Goal: Task Accomplishment & Management: Complete application form

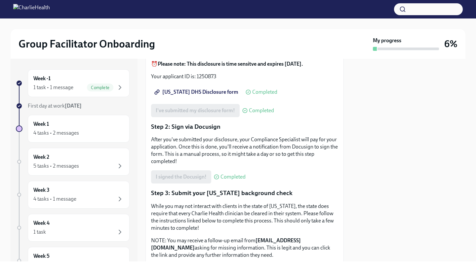
scroll to position [103, 0]
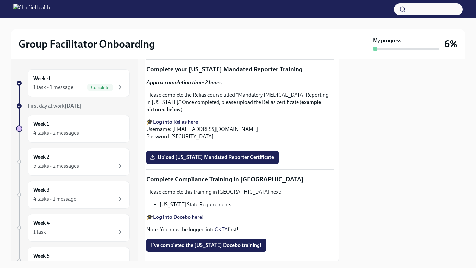
scroll to position [1114, 5]
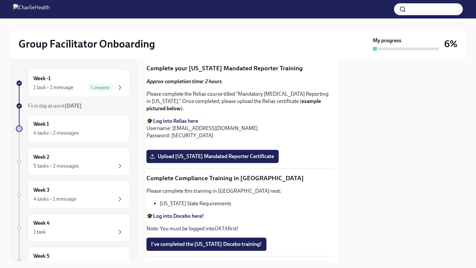
click at [222, 50] on span "Upload [US_STATE] Telehealth Certificate" at bounding box center [202, 46] width 102 height 7
click at [0, 0] on input "Upload [US_STATE] Telehealth Certificate" at bounding box center [0, 0] width 0 height 0
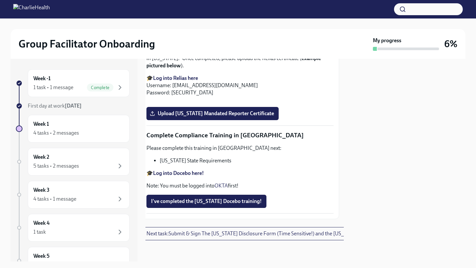
scroll to position [1363, 5]
click at [215, 117] on span "Upload [US_STATE] Mandated Reporter Certificate" at bounding box center [212, 113] width 123 height 7
click at [0, 0] on input "Upload [US_STATE] Mandated Reporter Certificate" at bounding box center [0, 0] width 0 height 0
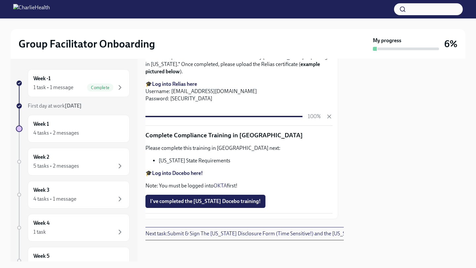
scroll to position [1432, 6]
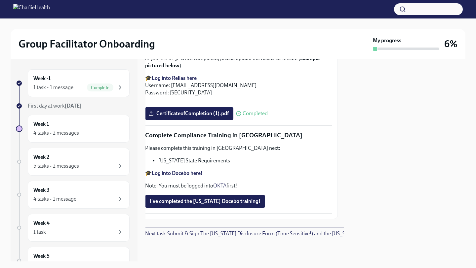
click at [175, 177] on strong "Log into Docebo here!" at bounding box center [177, 173] width 51 height 6
click at [215, 201] on span "I've completed the [US_STATE] Docebo training!" at bounding box center [205, 201] width 111 height 7
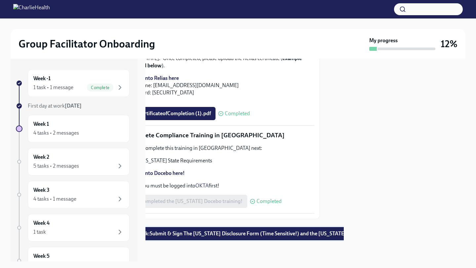
scroll to position [1439, 0]
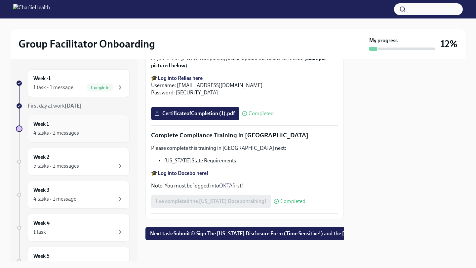
click at [79, 120] on div "Week 1 4 tasks • 2 messages" at bounding box center [79, 129] width 102 height 28
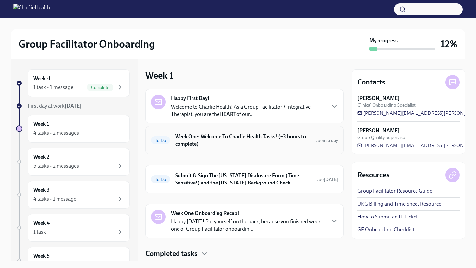
scroll to position [19, 0]
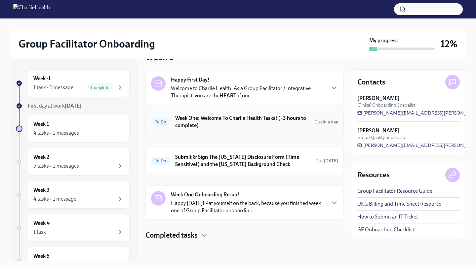
click at [203, 118] on h6 "Week One: Welcome To Charlie Health Tasks! (~3 hours to complete)" at bounding box center [242, 122] width 134 height 15
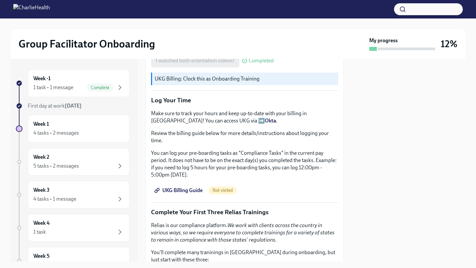
scroll to position [558, 0]
click at [187, 187] on span "UKG Billing Guide" at bounding box center [179, 190] width 47 height 7
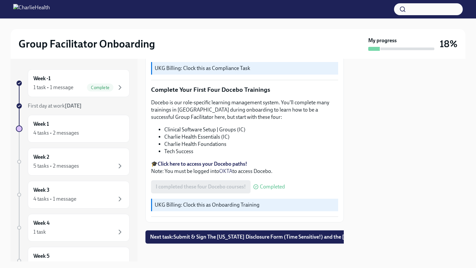
scroll to position [841, 0]
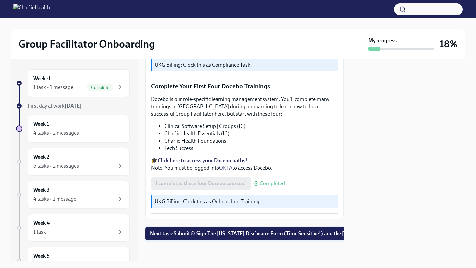
click at [233, 236] on span "Next task : Submit & Sign The [US_STATE] Disclosure Form (Time Sensitive!) and …" at bounding box center [282, 234] width 264 height 7
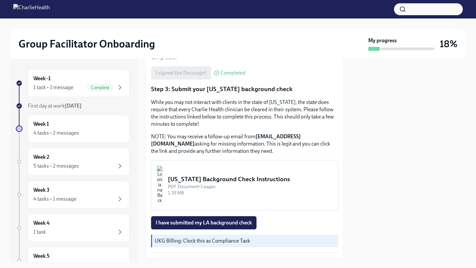
scroll to position [209, 0]
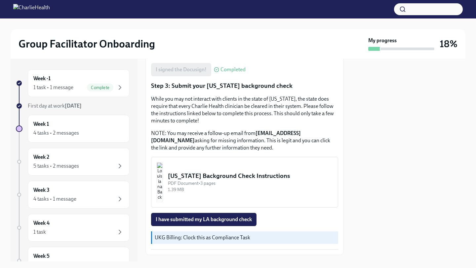
click at [224, 172] on div "[US_STATE] Background Check Instructions" at bounding box center [250, 176] width 165 height 9
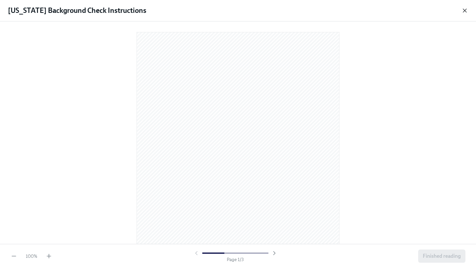
click at [465, 12] on icon "button" at bounding box center [465, 10] width 7 height 7
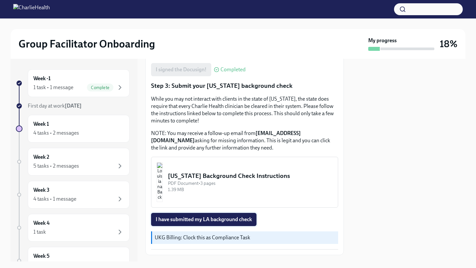
click at [206, 217] on span "I have submitted my LA background check" at bounding box center [204, 220] width 96 height 7
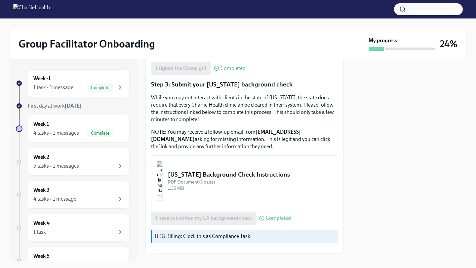
scroll to position [214, 0]
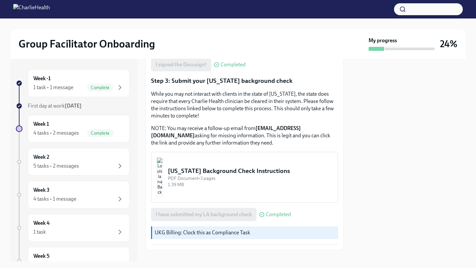
click at [208, 176] on div "PDF Document • 3 pages" at bounding box center [250, 179] width 165 height 6
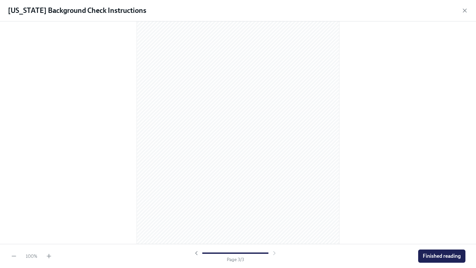
scroll to position [586, 0]
click at [465, 10] on icon "button" at bounding box center [464, 10] width 3 height 3
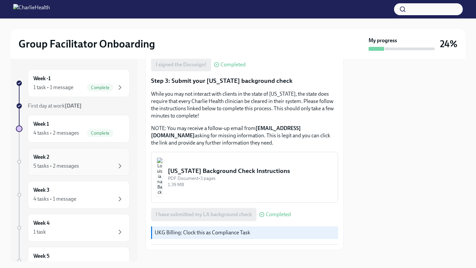
click at [77, 158] on div "Week 2 5 tasks • 2 messages" at bounding box center [78, 162] width 91 height 17
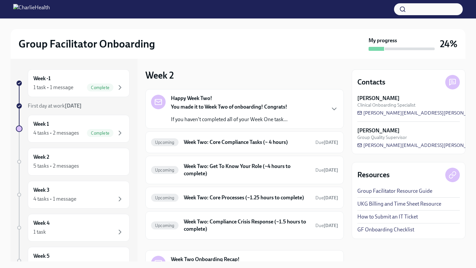
click at [211, 103] on p "You made it to Week Two of onboarding! Congrats!" at bounding box center [229, 106] width 117 height 7
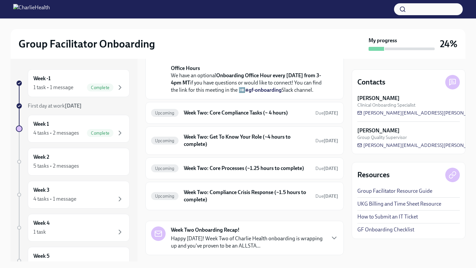
scroll to position [180, 0]
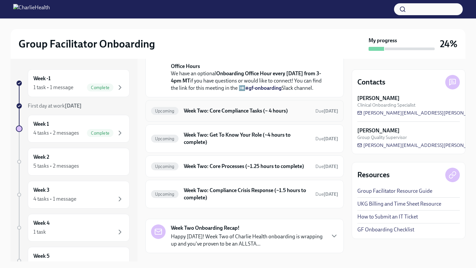
click at [229, 115] on h6 "Week Two: Core Compliance Tasks (~ 4 hours)" at bounding box center [247, 110] width 126 height 7
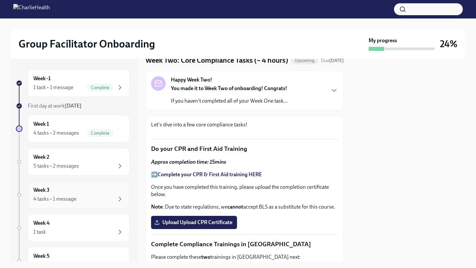
scroll to position [26, 0]
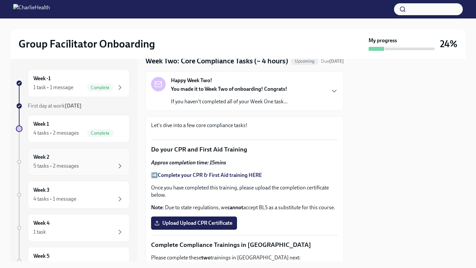
click at [88, 171] on div "Week 2 5 tasks • 2 messages" at bounding box center [79, 162] width 102 height 28
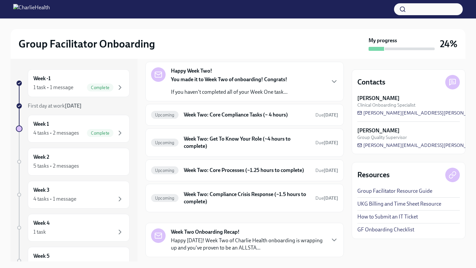
scroll to position [27, 0]
click at [244, 116] on h6 "Week Two: Core Compliance Tasks (~ 4 hours)" at bounding box center [247, 115] width 126 height 7
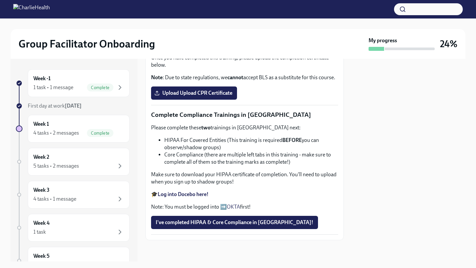
scroll to position [306, 0]
click at [232, 48] on strong "Complete your CPR & First Aid training HERE" at bounding box center [210, 45] width 104 height 6
click at [203, 97] on span "Upload Upload CPR Certificate" at bounding box center [194, 93] width 77 height 7
click at [0, 0] on input "Upload Upload CPR Certificate" at bounding box center [0, 0] width 0 height 0
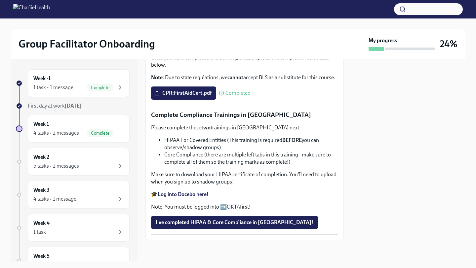
click at [190, 195] on strong "Log into Docebo here!" at bounding box center [183, 194] width 51 height 6
click at [201, 223] on span "I've completed HIPAA & Core Compliance in [GEOGRAPHIC_DATA]!" at bounding box center [235, 223] width 158 height 7
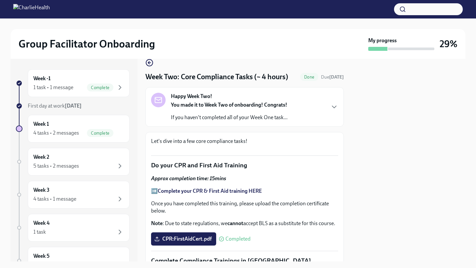
scroll to position [0, 0]
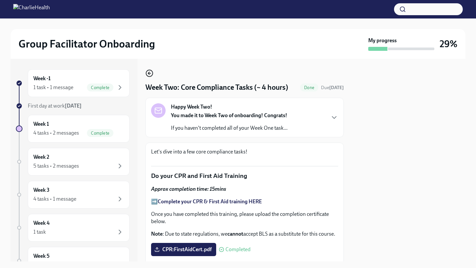
click at [150, 73] on icon "button" at bounding box center [149, 73] width 8 height 8
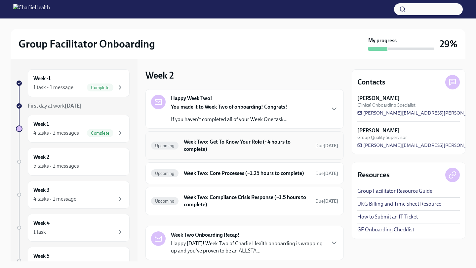
click at [226, 142] on h6 "Week Two: Get To Know Your Role (~4 hours to complete)" at bounding box center [247, 146] width 126 height 15
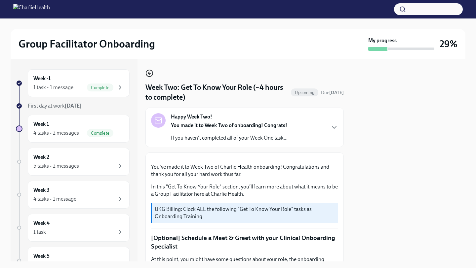
click at [150, 75] on icon "button" at bounding box center [149, 73] width 8 height 8
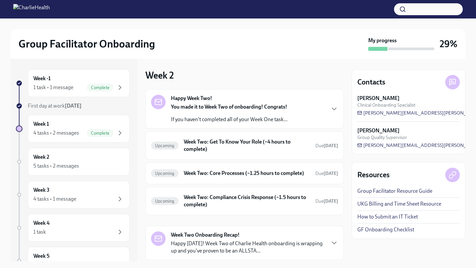
click at [219, 110] on strong "You made it to Week Two of onboarding! Congrats!" at bounding box center [229, 107] width 116 height 6
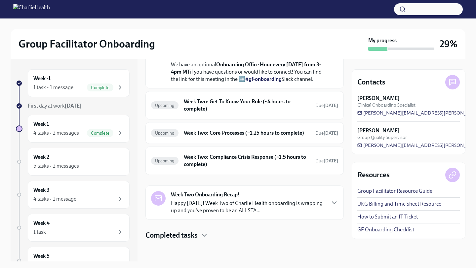
scroll to position [260, 0]
click at [301, 207] on p "Happy [DATE]! Week Two of Charlie Health onboarding is wrapping up and you've p…" at bounding box center [248, 207] width 154 height 15
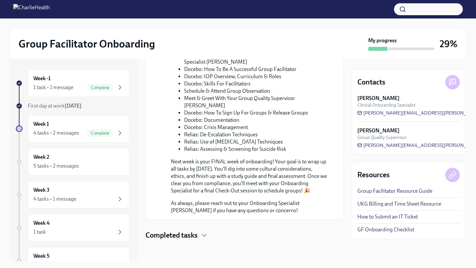
scroll to position [554, 0]
click at [193, 234] on h4 "Completed tasks" at bounding box center [171, 236] width 52 height 10
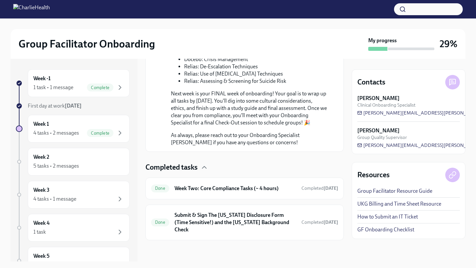
scroll to position [615, 0]
click at [210, 192] on h6 "Week Two: Core Compliance Tasks (~ 4 hours)" at bounding box center [236, 188] width 122 height 7
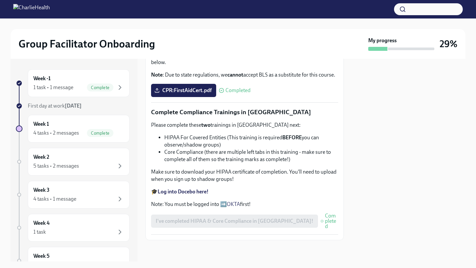
scroll to position [331, 0]
